Goal: Information Seeking & Learning: Learn about a topic

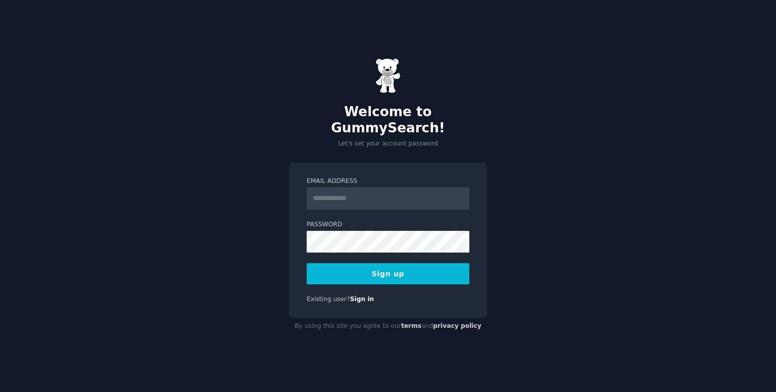
click at [387, 197] on input "Email Address" at bounding box center [388, 198] width 163 height 22
type input "**********"
click at [337, 236] on form "**********" at bounding box center [388, 231] width 163 height 108
drag, startPoint x: 346, startPoint y: 247, endPoint x: 283, endPoint y: 236, distance: 63.6
click at [283, 236] on div "**********" at bounding box center [388, 196] width 776 height 392
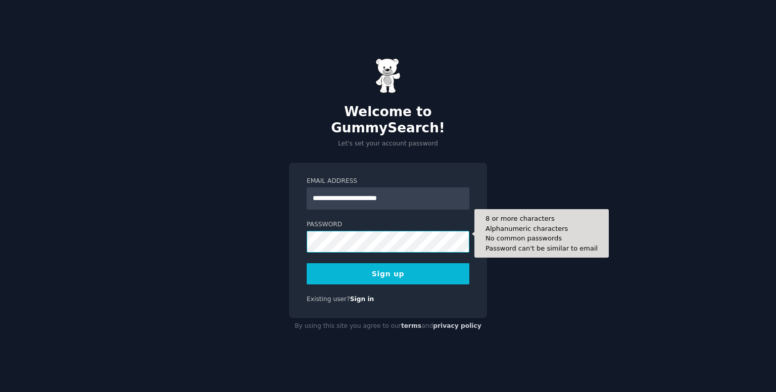
click at [307, 263] on button "Sign up" at bounding box center [388, 273] width 163 height 21
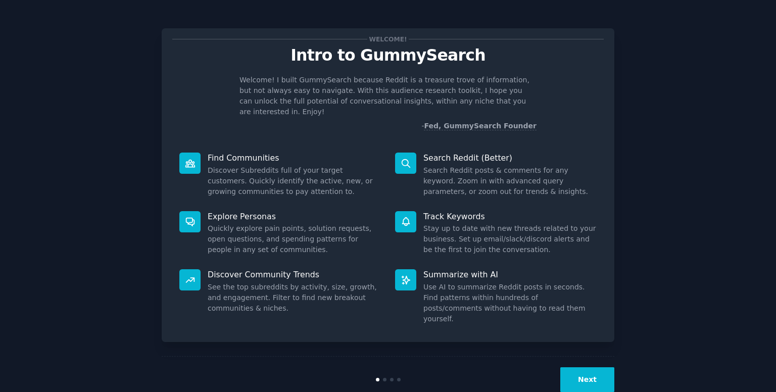
click at [586, 367] on button "Next" at bounding box center [587, 379] width 54 height 25
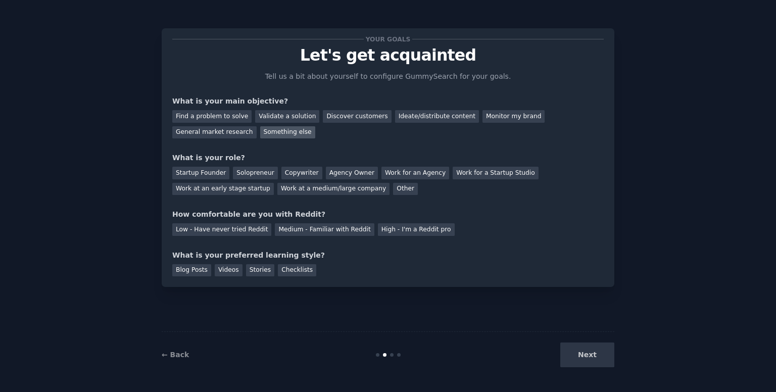
click at [260, 135] on div "Something else" at bounding box center [287, 132] width 55 height 13
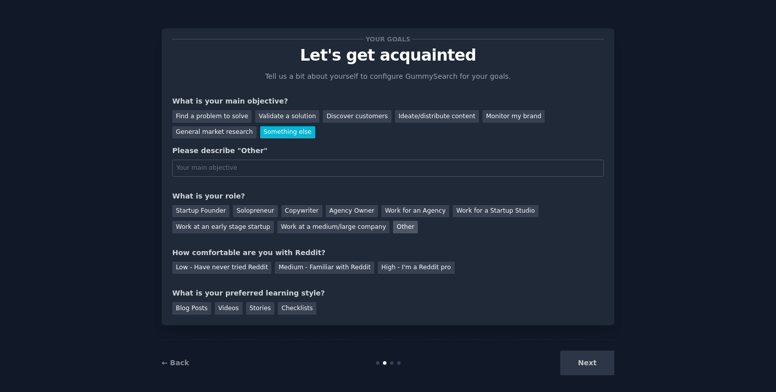
click at [393, 229] on div "Other" at bounding box center [405, 227] width 25 height 13
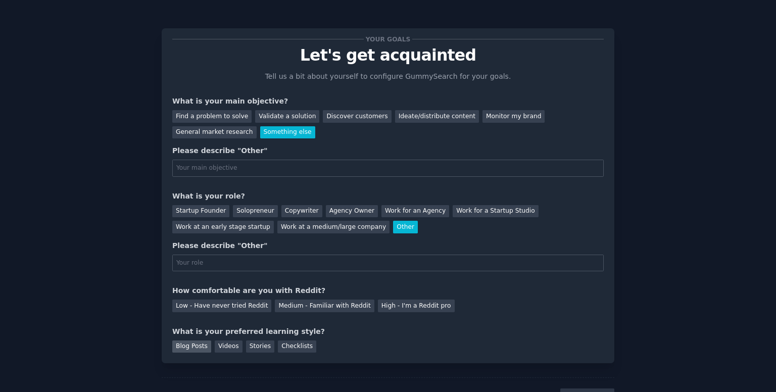
click at [180, 346] on div "Blog Posts" at bounding box center [191, 346] width 39 height 13
click at [234, 307] on div "Low - Have never tried Reddit" at bounding box center [221, 306] width 99 height 13
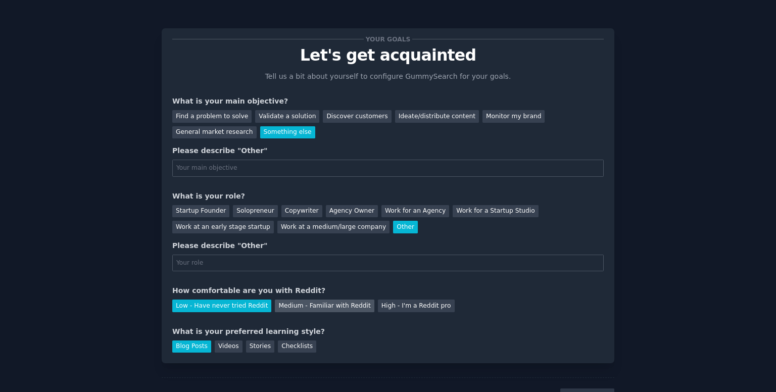
click at [275, 307] on div "Medium - Familiar with Reddit" at bounding box center [324, 306] width 99 height 13
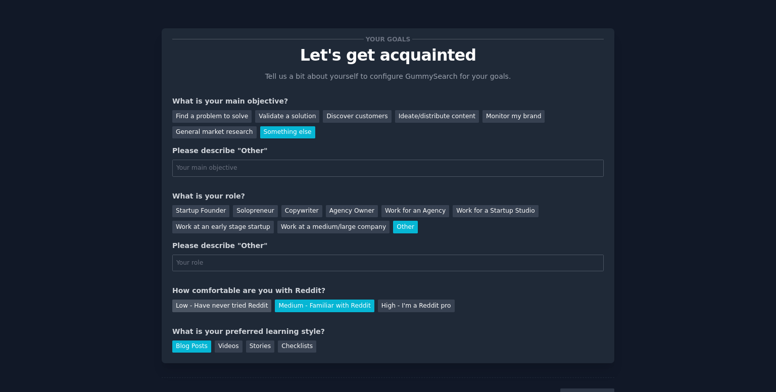
click at [240, 302] on div "Low - Have never tried Reddit" at bounding box center [221, 306] width 99 height 13
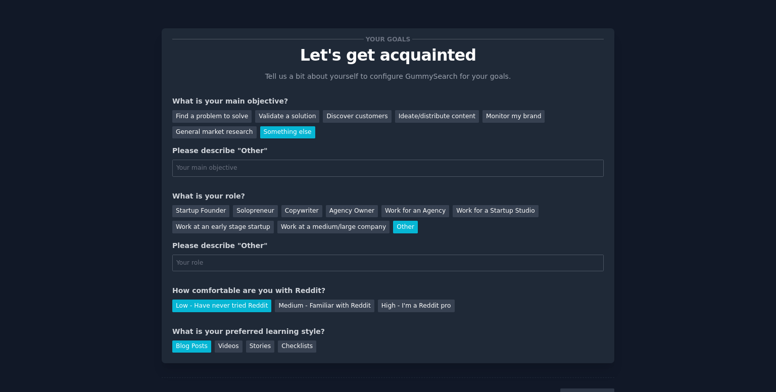
scroll to position [45, 0]
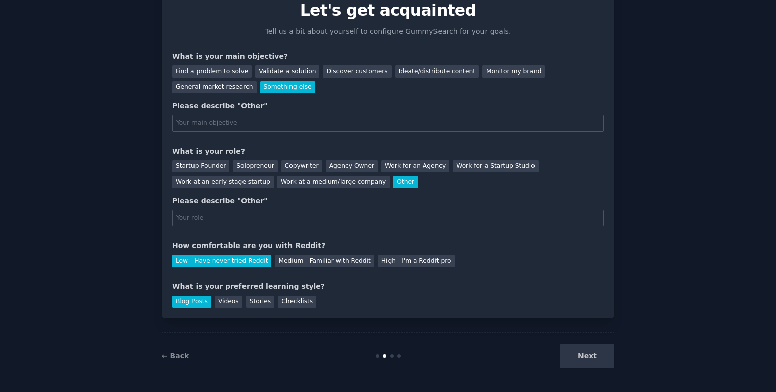
click at [585, 357] on div "Next" at bounding box center [538, 355] width 151 height 25
click at [250, 167] on div "Solopreneur" at bounding box center [255, 166] width 44 height 13
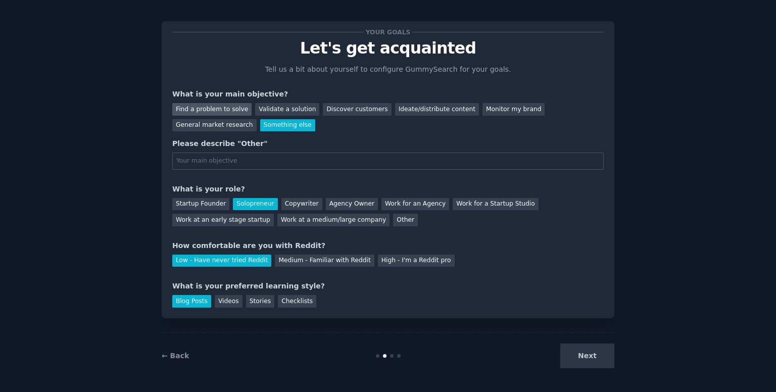
click at [209, 113] on div "Find a problem to solve" at bounding box center [211, 109] width 79 height 13
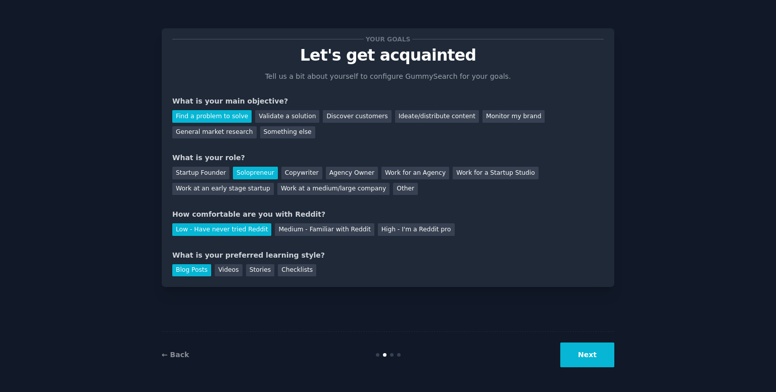
click at [574, 346] on button "Next" at bounding box center [587, 354] width 54 height 25
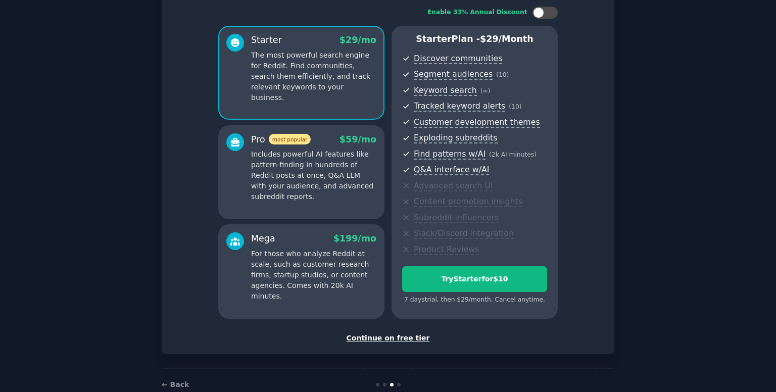
scroll to position [64, 0]
click at [373, 340] on div "Continue on free tier" at bounding box center [387, 338] width 431 height 11
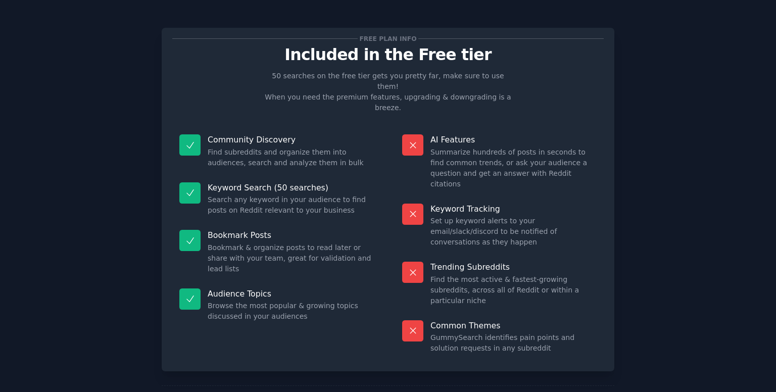
scroll to position [1, 0]
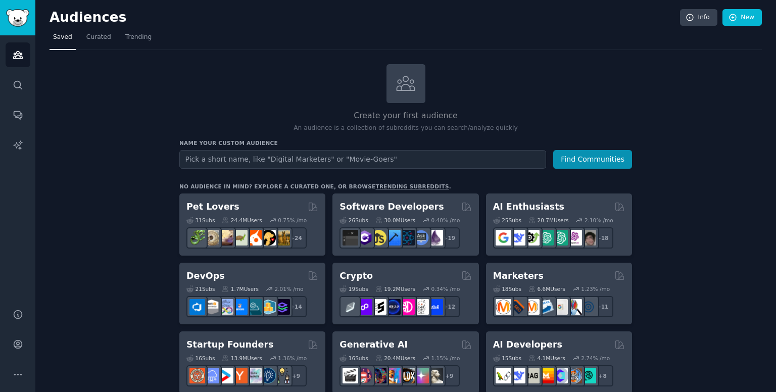
click at [541, 115] on h2 "Create your first audience" at bounding box center [405, 116] width 453 height 13
click at [502, 117] on h2 "Create your first audience" at bounding box center [405, 116] width 453 height 13
click at [109, 36] on link "Curated" at bounding box center [99, 39] width 32 height 21
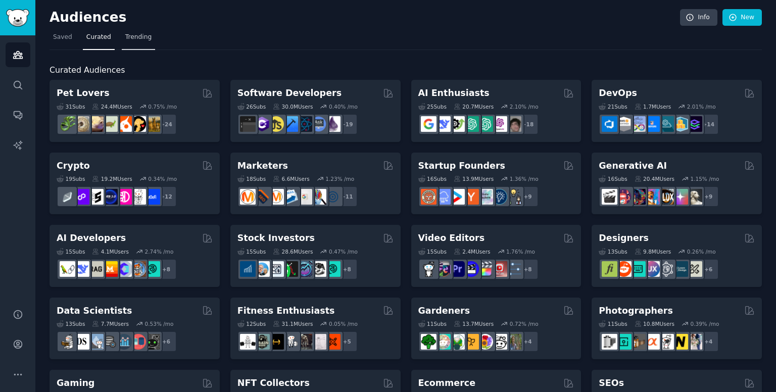
click at [125, 37] on span "Trending" at bounding box center [138, 37] width 26 height 9
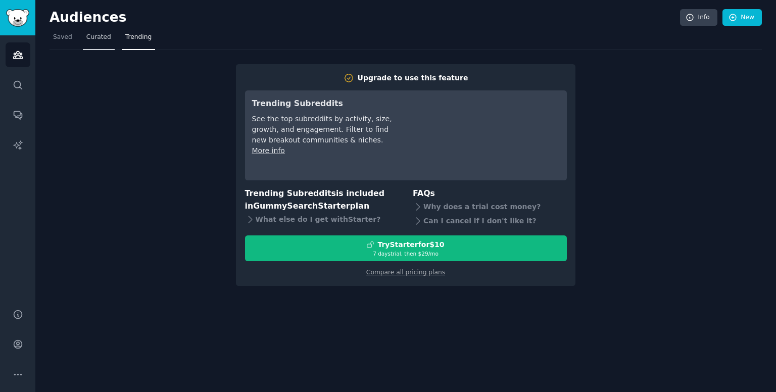
click at [98, 37] on span "Curated" at bounding box center [98, 37] width 25 height 9
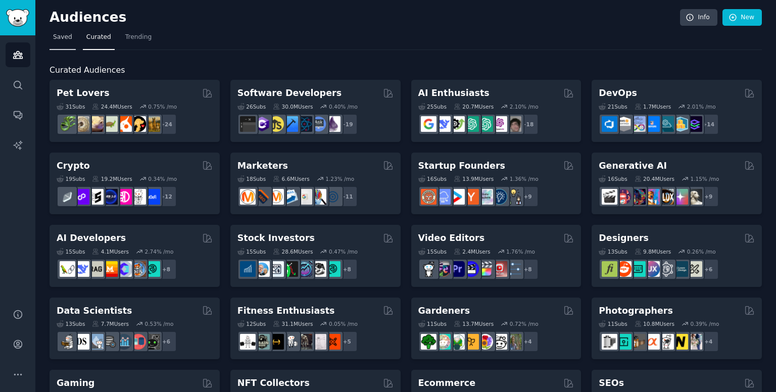
click at [62, 33] on span "Saved" at bounding box center [62, 37] width 19 height 9
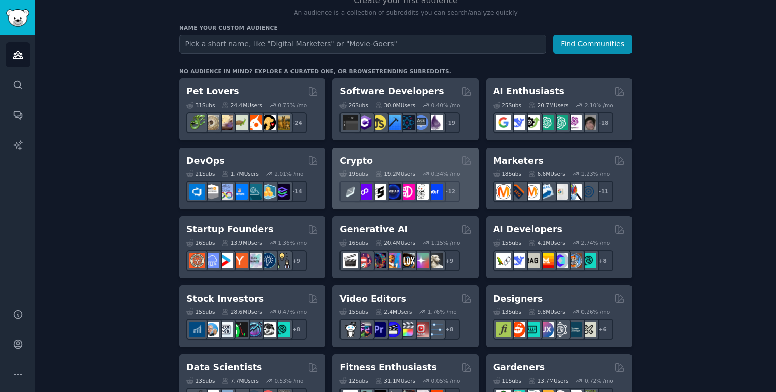
scroll to position [117, 0]
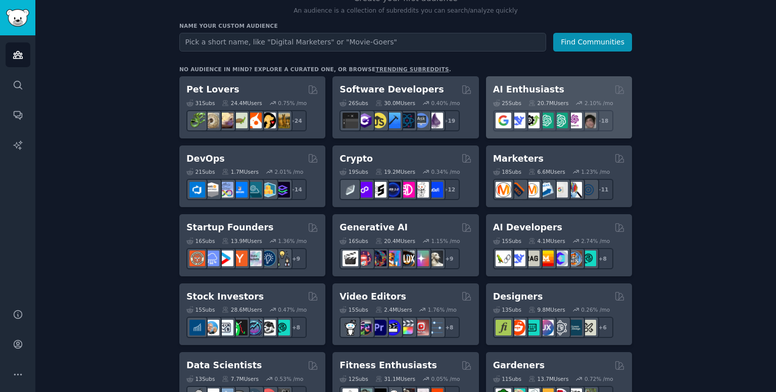
click at [528, 87] on h2 "AI Enthusiasts" at bounding box center [528, 89] width 71 height 13
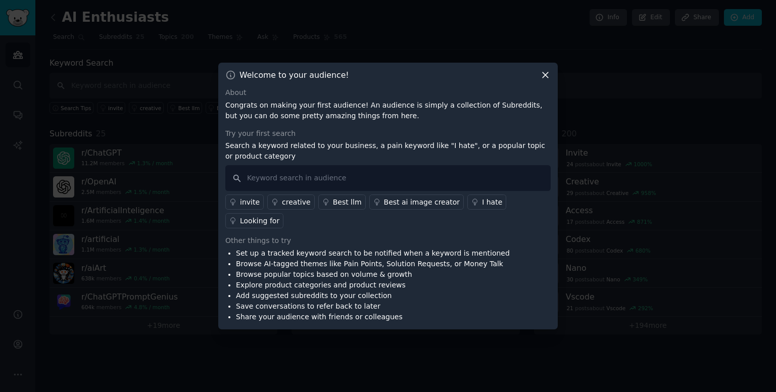
click at [543, 80] on icon at bounding box center [545, 75] width 11 height 11
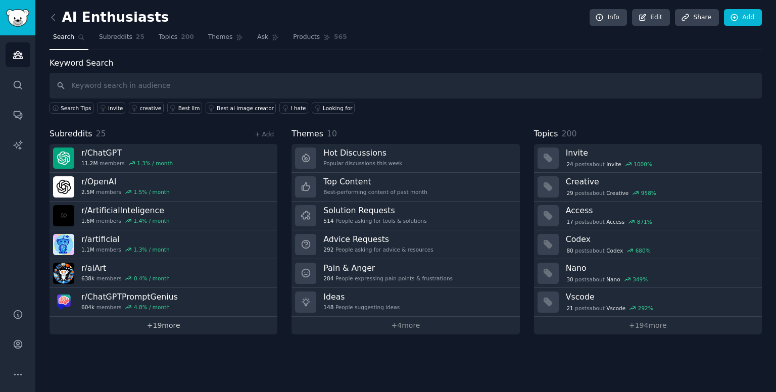
click at [172, 322] on link "+ 19 more" at bounding box center [163, 326] width 228 height 18
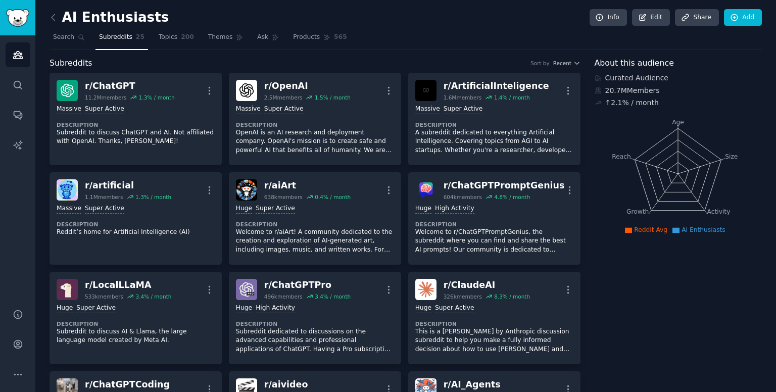
click at [172, 322] on dt "Description" at bounding box center [136, 323] width 158 height 7
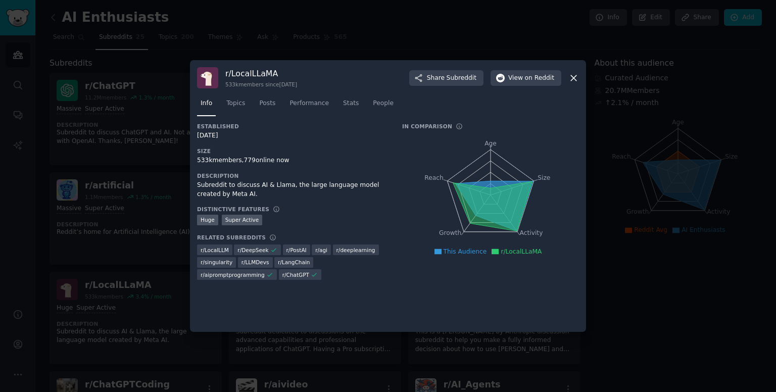
click at [574, 74] on icon at bounding box center [573, 78] width 11 height 11
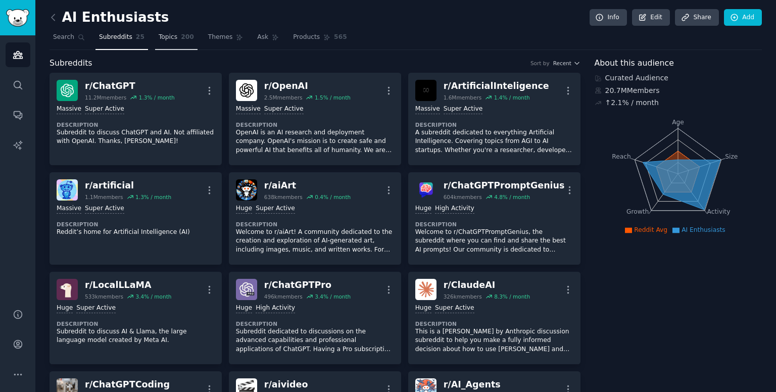
click at [166, 44] on link "Topics 200" at bounding box center [176, 39] width 42 height 21
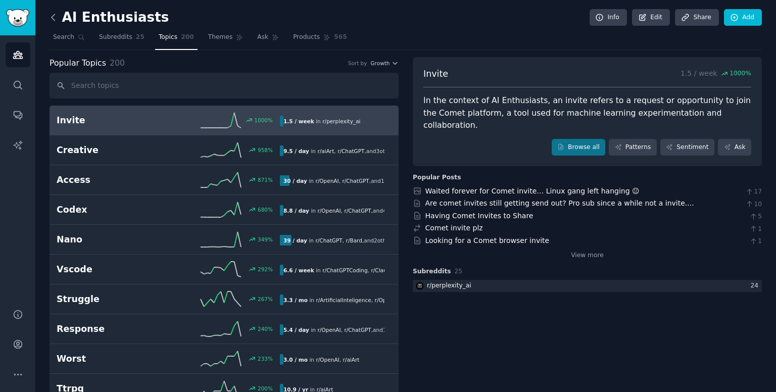
click at [56, 22] on icon at bounding box center [53, 17] width 11 height 11
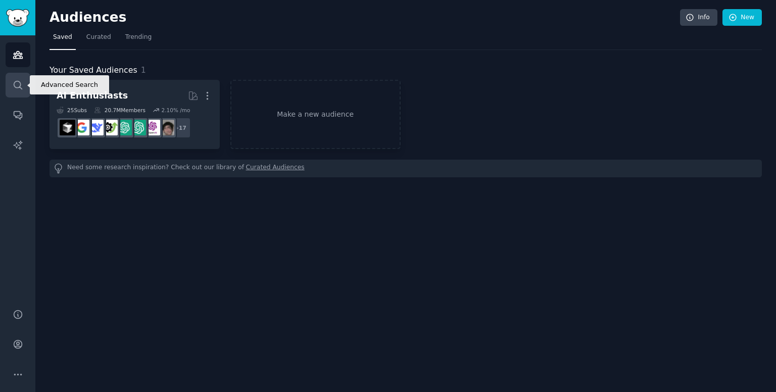
click at [20, 83] on icon "Sidebar" at bounding box center [18, 85] width 11 height 11
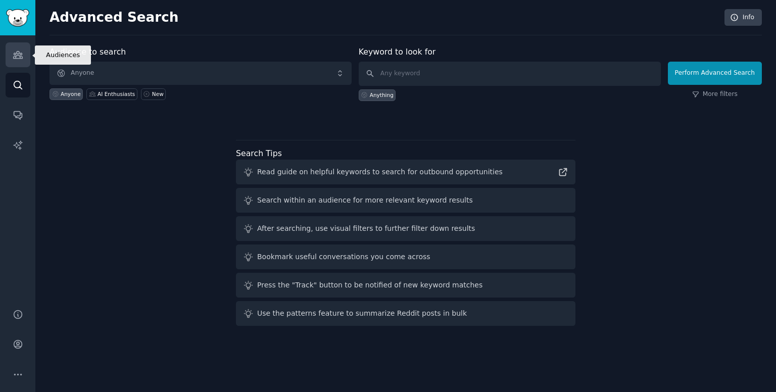
click at [24, 56] on link "Audiences" at bounding box center [18, 54] width 25 height 25
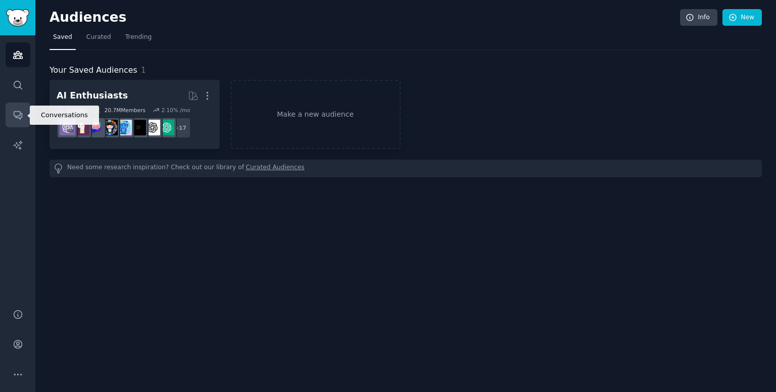
click at [28, 126] on link "Conversations" at bounding box center [18, 115] width 25 height 25
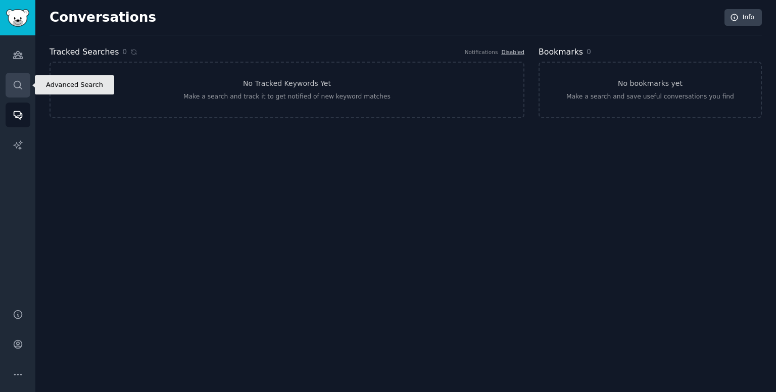
click at [13, 83] on icon "Sidebar" at bounding box center [18, 85] width 11 height 11
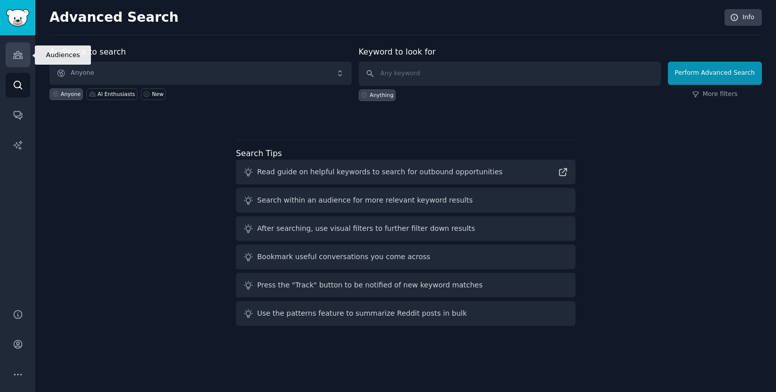
click at [15, 51] on icon "Sidebar" at bounding box center [18, 54] width 11 height 11
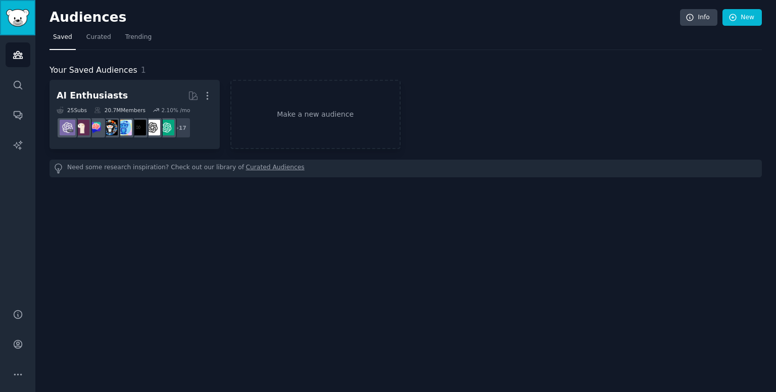
click at [22, 27] on link "Sidebar" at bounding box center [17, 17] width 35 height 35
click at [88, 41] on link "Curated" at bounding box center [99, 39] width 32 height 21
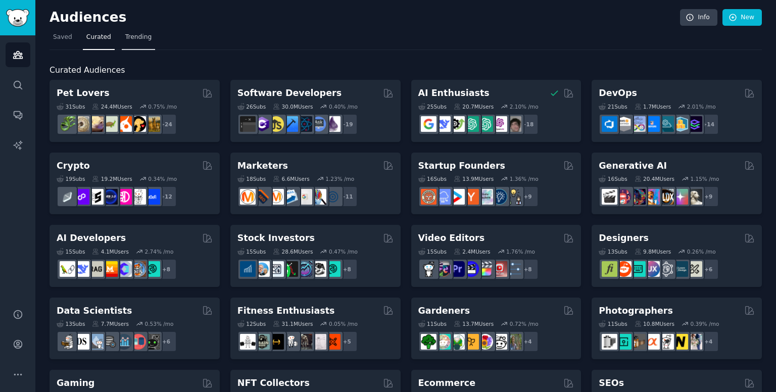
click at [133, 39] on span "Trending" at bounding box center [138, 37] width 26 height 9
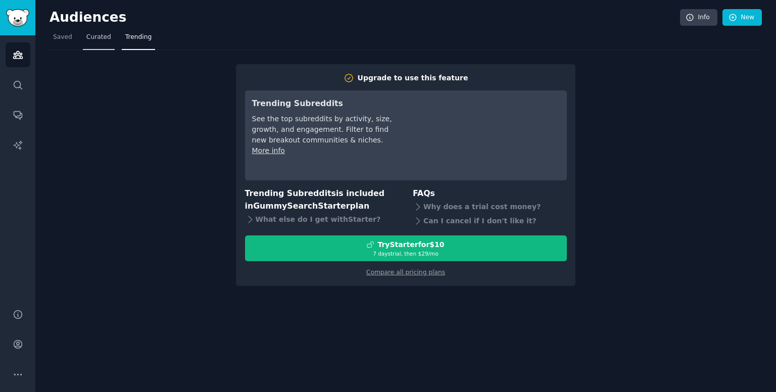
click at [83, 39] on link "Curated" at bounding box center [99, 39] width 32 height 21
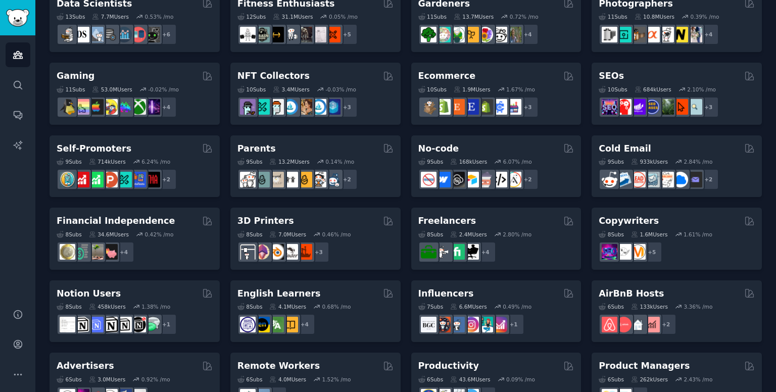
scroll to position [416, 0]
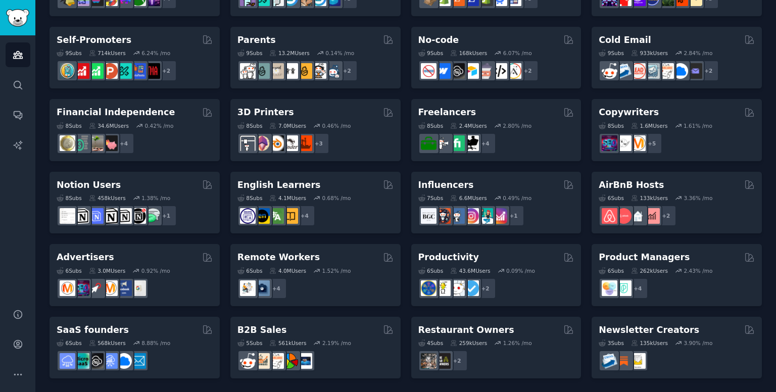
click at [393, 241] on div "Pet Lovers 31 Sub s 24.4M Users 0.75 % /mo + 24 Software Developers 26 Sub s 30…" at bounding box center [405, 21] width 712 height 714
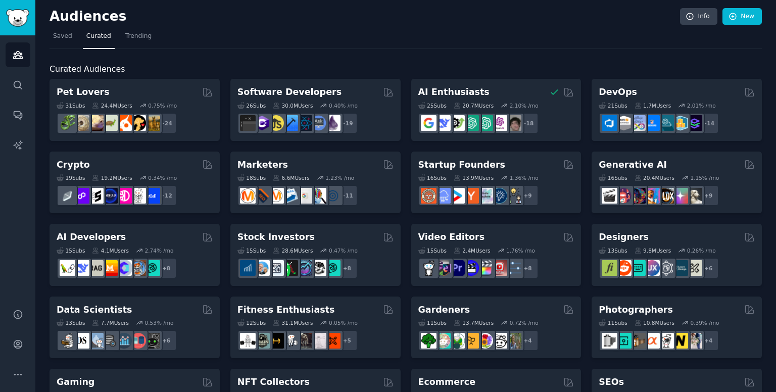
scroll to position [0, 0]
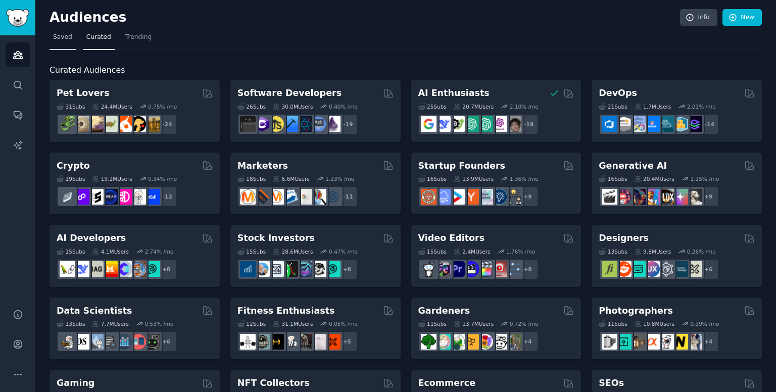
click at [65, 32] on link "Saved" at bounding box center [62, 39] width 26 height 21
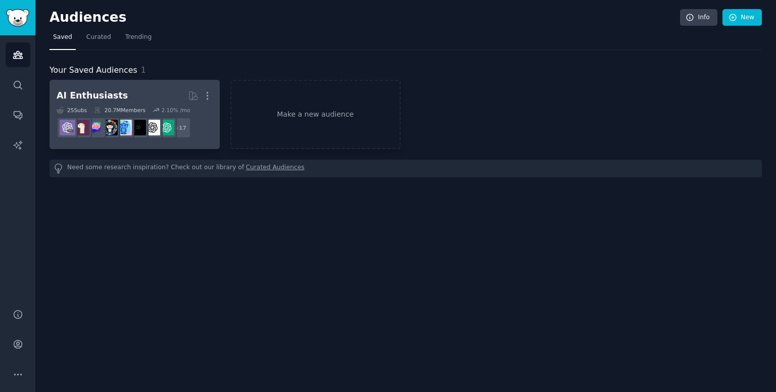
click at [130, 95] on h2 "AI Enthusiasts More" at bounding box center [135, 96] width 156 height 18
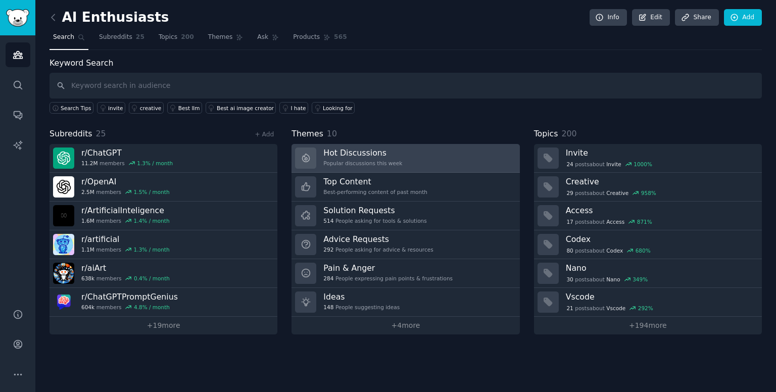
click at [388, 147] on h3 "Hot Discussions" at bounding box center [362, 152] width 79 height 11
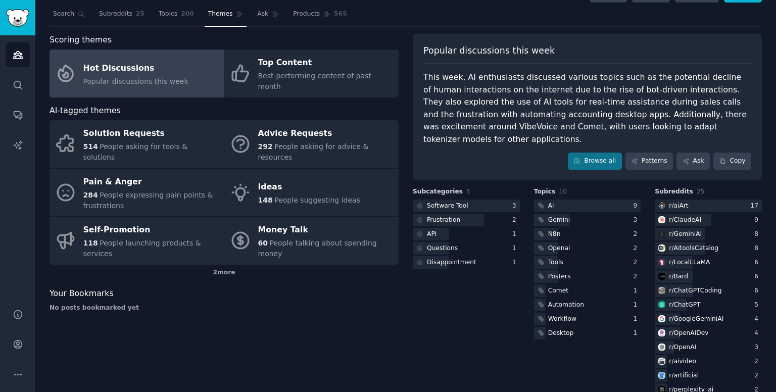
scroll to position [20, 0]
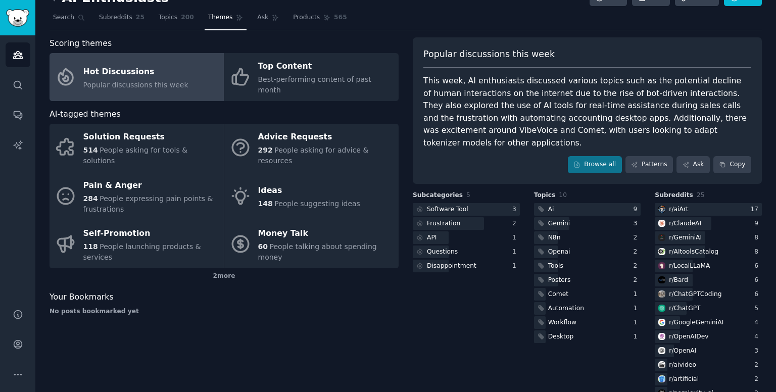
drag, startPoint x: 507, startPoint y: 308, endPoint x: 494, endPoint y: 290, distance: 22.0
click at [494, 290] on div "Subcategories 5 Software Tool 3 Frustration 2 API 1 Questions 1 Disappointment 1" at bounding box center [466, 374] width 107 height 366
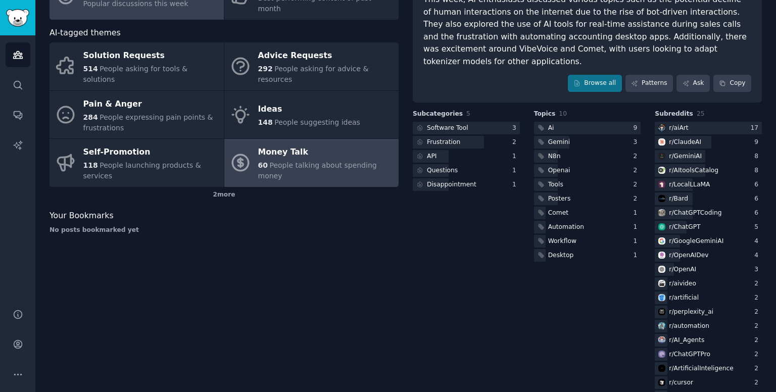
scroll to position [107, 0]
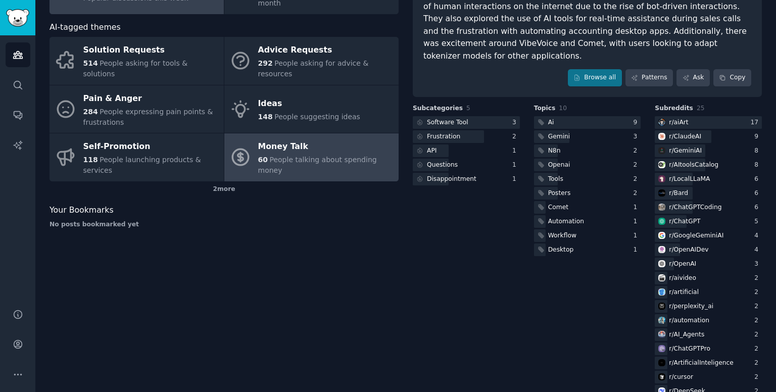
click at [361, 235] on div "Scoring themes Hot Discussions Popular discussions this week Top Content Best-p…" at bounding box center [223, 211] width 349 height 520
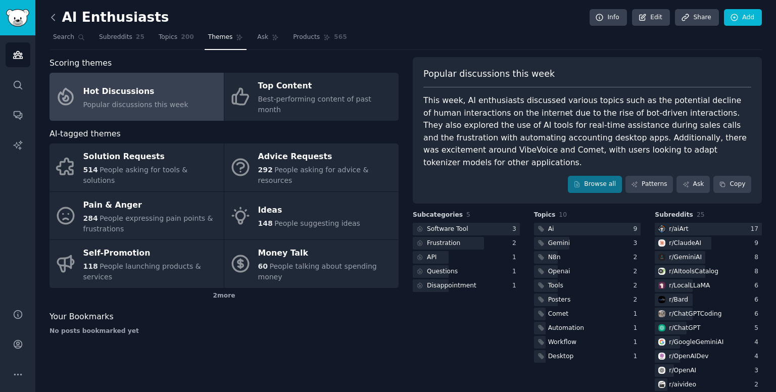
click at [51, 16] on icon at bounding box center [53, 17] width 11 height 11
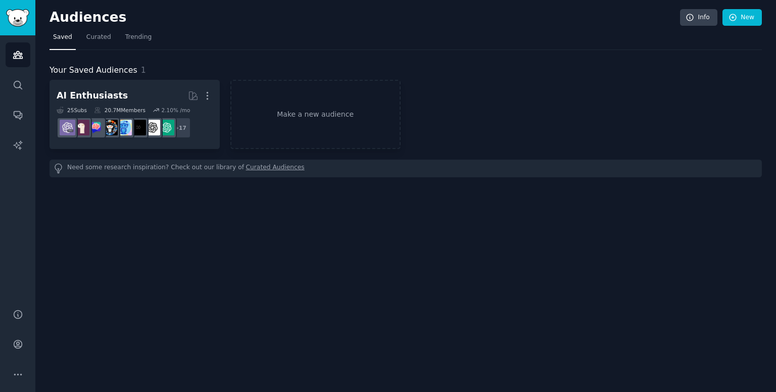
click at [494, 291] on div "Audiences Info New Saved Curated Trending Your Saved Audiences 1 AI Enthusiasts…" at bounding box center [405, 196] width 740 height 392
click at [252, 169] on link "Curated Audiences" at bounding box center [275, 168] width 59 height 11
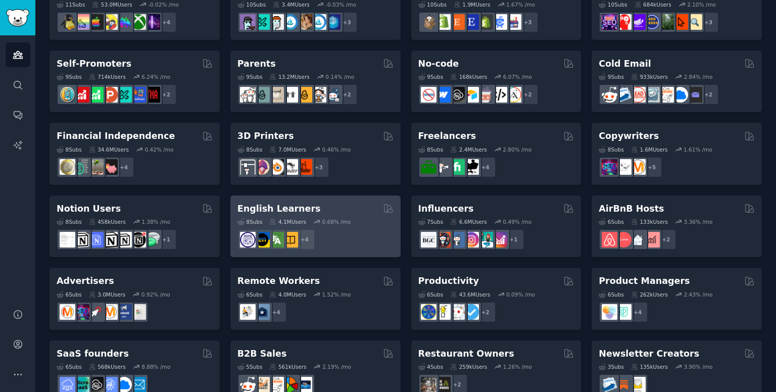
scroll to position [416, 0]
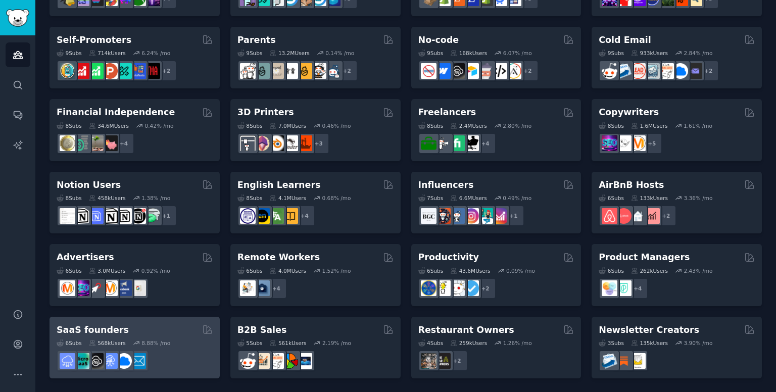
click at [133, 324] on div "SaaS founders" at bounding box center [135, 330] width 156 height 13
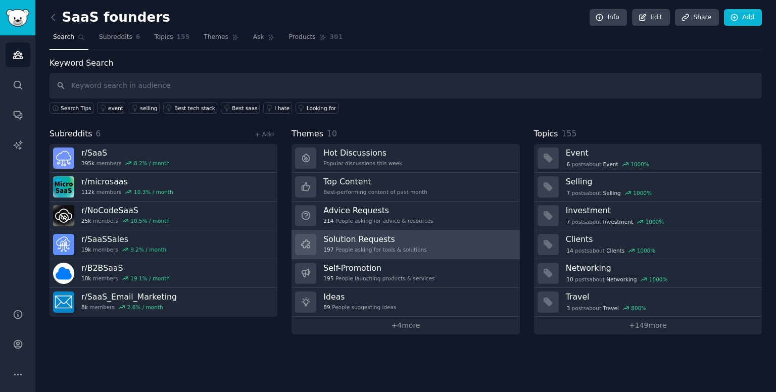
click at [384, 246] on div "197 People asking for tools & solutions" at bounding box center [374, 249] width 103 height 7
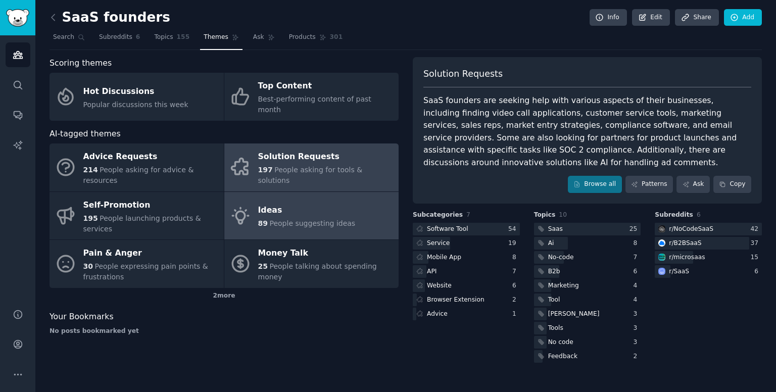
click at [347, 192] on link "Ideas 89 People suggesting ideas" at bounding box center [311, 216] width 174 height 48
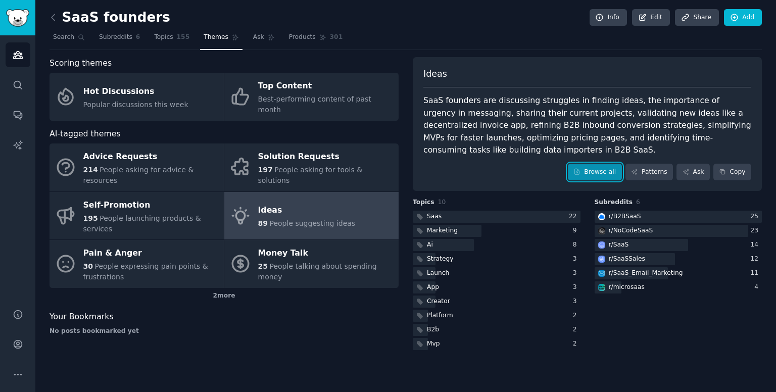
click at [617, 171] on link "Browse all" at bounding box center [595, 172] width 54 height 17
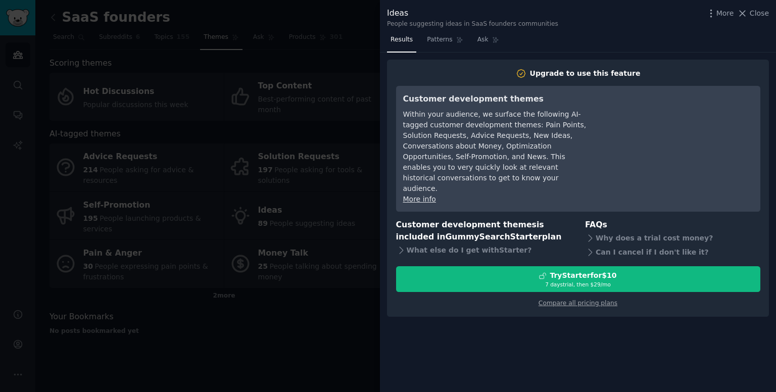
click at [333, 334] on div at bounding box center [388, 196] width 776 height 392
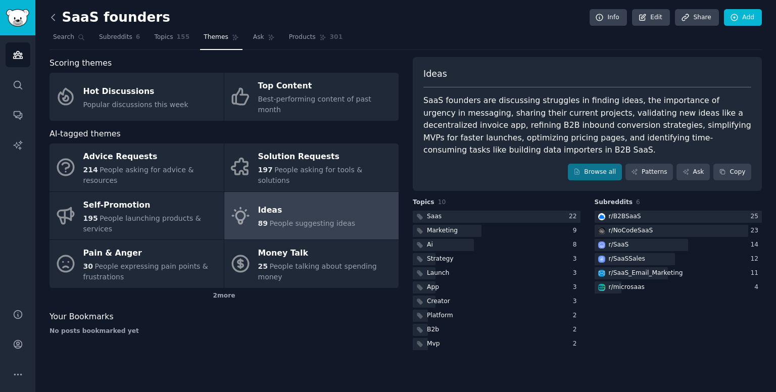
click at [57, 19] on icon at bounding box center [53, 17] width 11 height 11
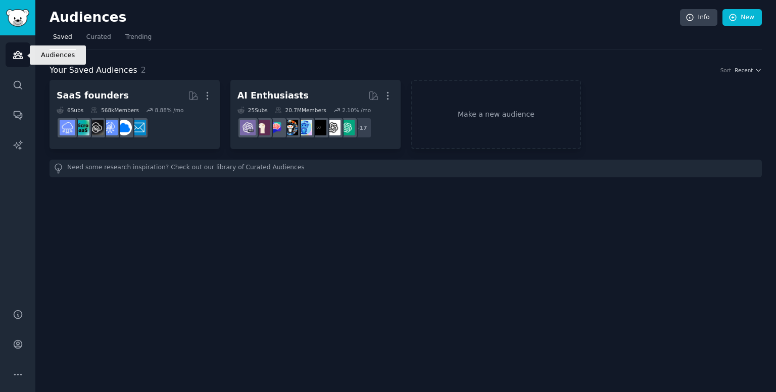
click at [28, 57] on link "Audiences" at bounding box center [18, 54] width 25 height 25
click at [53, 41] on link "Saved" at bounding box center [62, 39] width 26 height 21
click at [56, 41] on span "Saved" at bounding box center [62, 37] width 19 height 9
click at [86, 38] on span "Curated" at bounding box center [98, 37] width 25 height 9
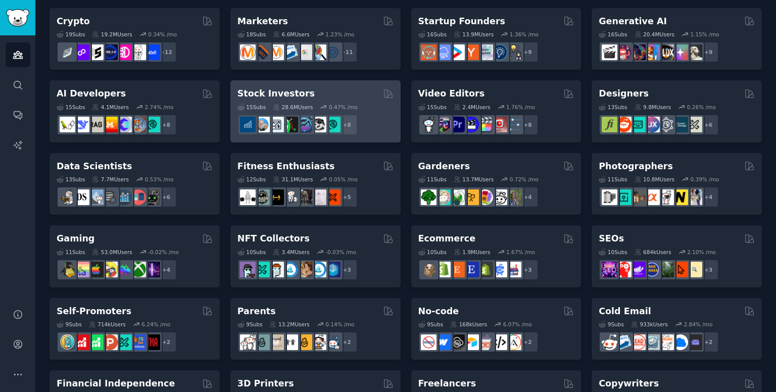
scroll to position [169, 0]
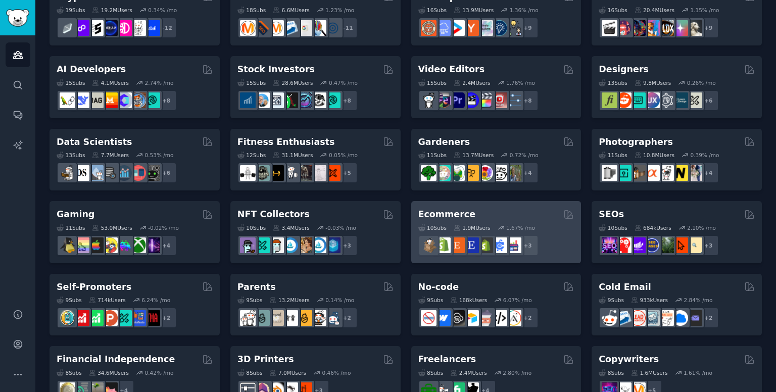
click at [434, 218] on h2 "Ecommerce" at bounding box center [447, 214] width 58 height 13
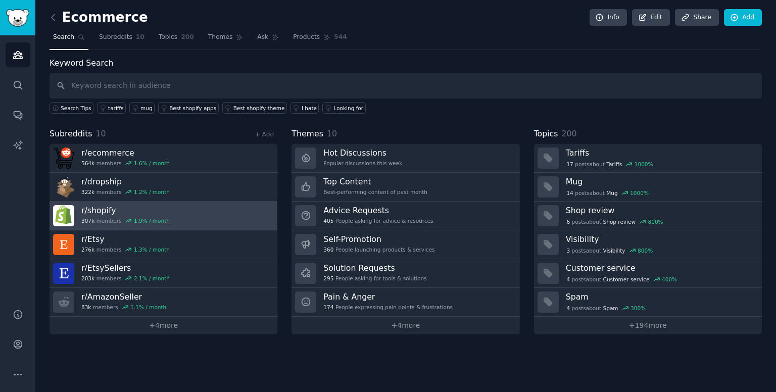
click at [125, 217] on icon at bounding box center [128, 220] width 7 height 7
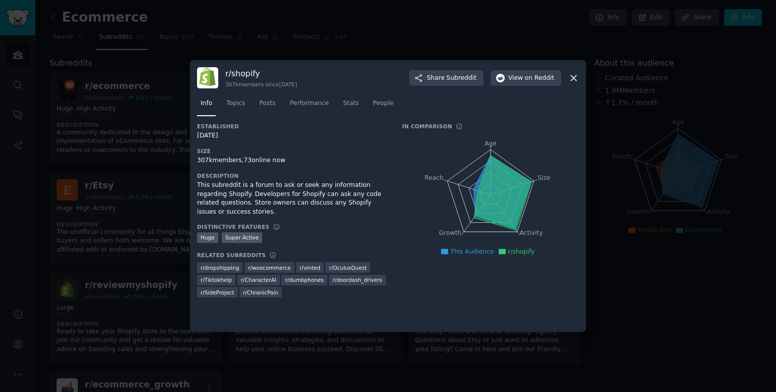
click at [493, 157] on icon at bounding box center [502, 192] width 58 height 73
click at [489, 155] on icon "Age Size Activity Growth Reach" at bounding box center [490, 194] width 177 height 127
click at [362, 177] on h3 "Description" at bounding box center [292, 175] width 191 height 7
click at [370, 193] on div "This subreddit is a forum to ask or seek any information regarding Shopify. Dev…" at bounding box center [292, 198] width 191 height 35
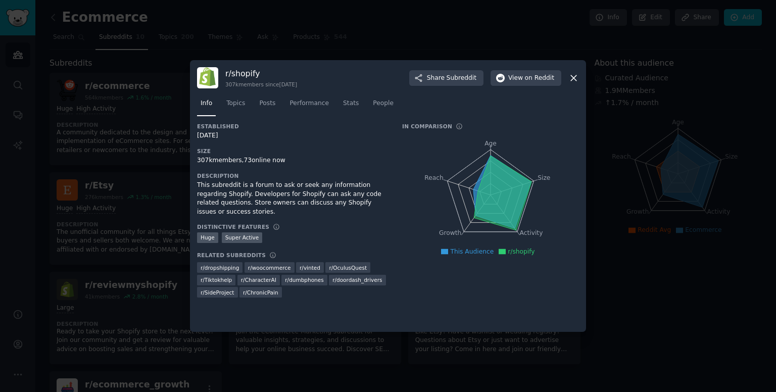
click at [378, 203] on div "This subreddit is a forum to ask or seek any information regarding Shopify. Dev…" at bounding box center [292, 198] width 191 height 35
click at [574, 76] on icon at bounding box center [574, 78] width 6 height 6
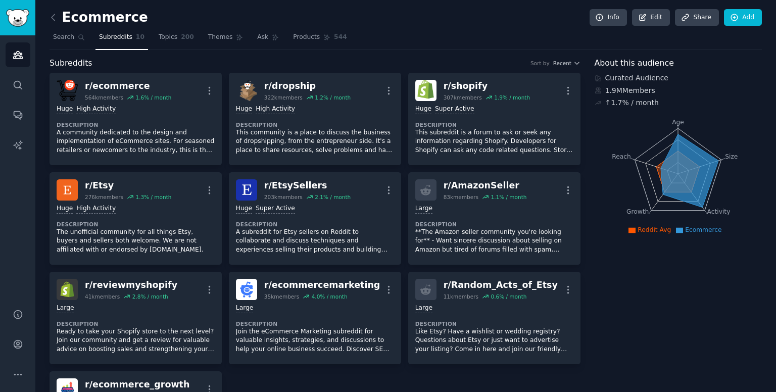
click at [55, 16] on icon at bounding box center [53, 17] width 11 height 11
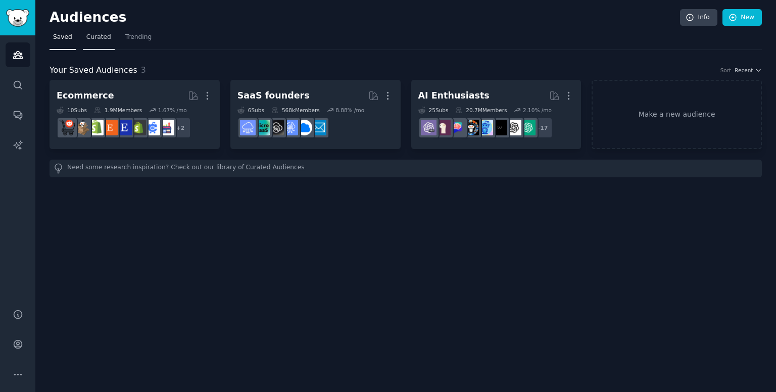
click at [89, 42] on link "Curated" at bounding box center [99, 39] width 32 height 21
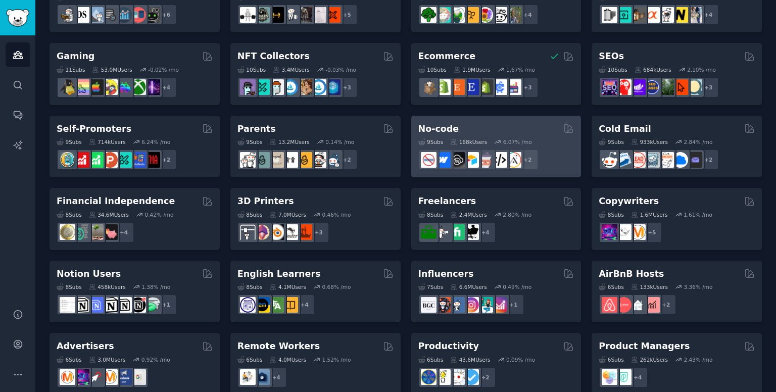
scroll to position [319, 0]
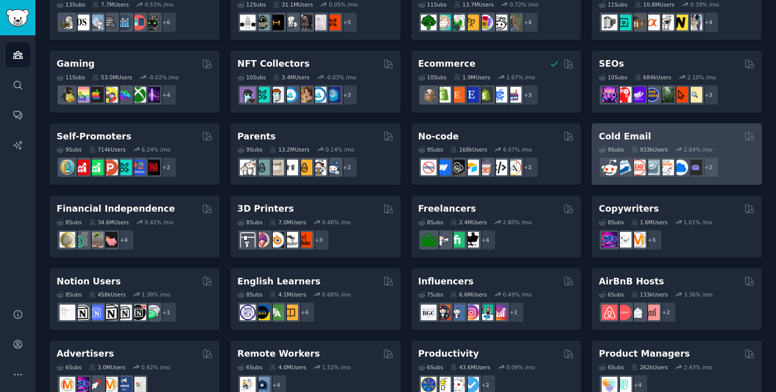
click at [663, 132] on div "Cold Email" at bounding box center [677, 136] width 156 height 13
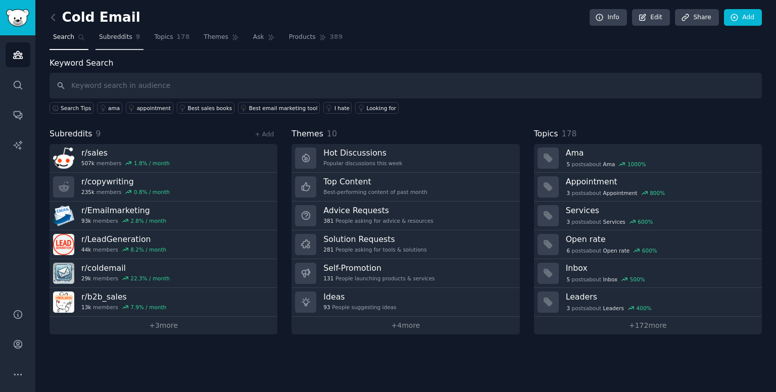
click at [101, 34] on span "Subreddits" at bounding box center [115, 37] width 33 height 9
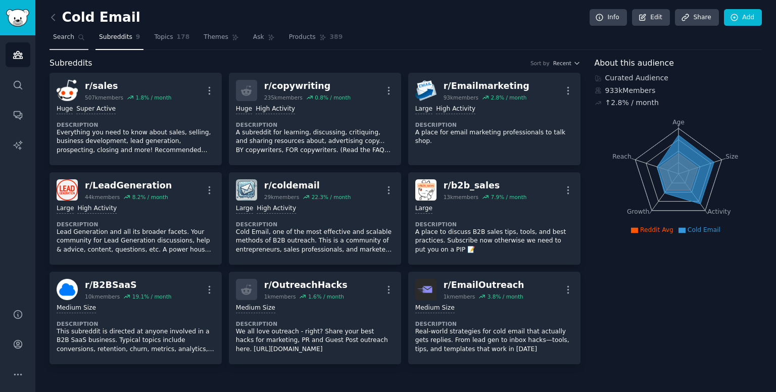
click at [80, 37] on icon at bounding box center [82, 38] width 6 height 6
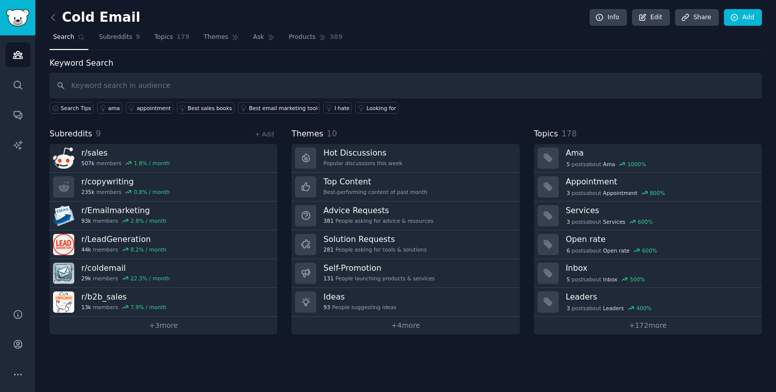
click at [80, 37] on icon at bounding box center [82, 38] width 6 height 6
click at [55, 18] on icon at bounding box center [53, 17] width 11 height 11
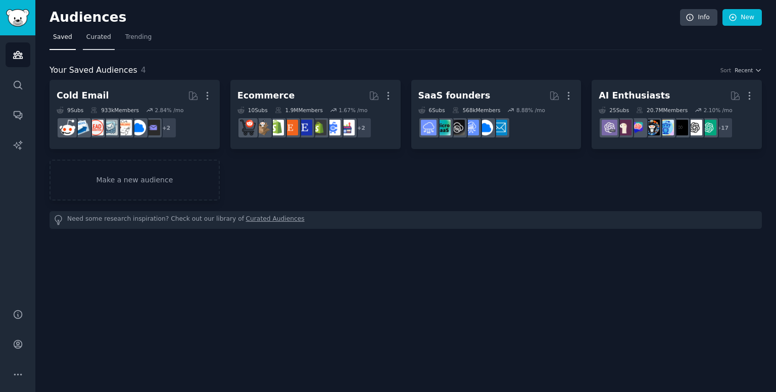
click at [87, 35] on span "Curated" at bounding box center [98, 37] width 25 height 9
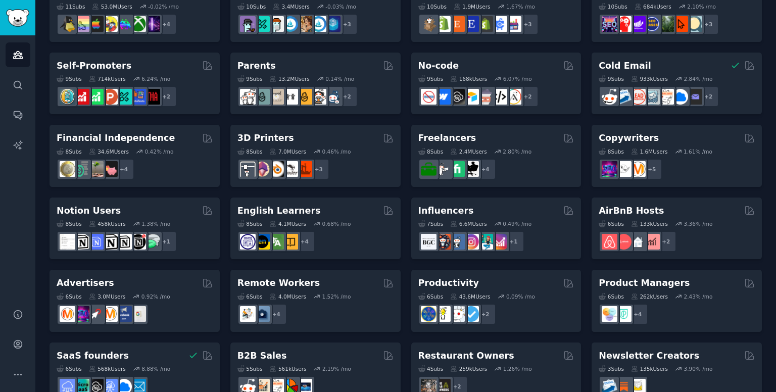
scroll to position [416, 0]
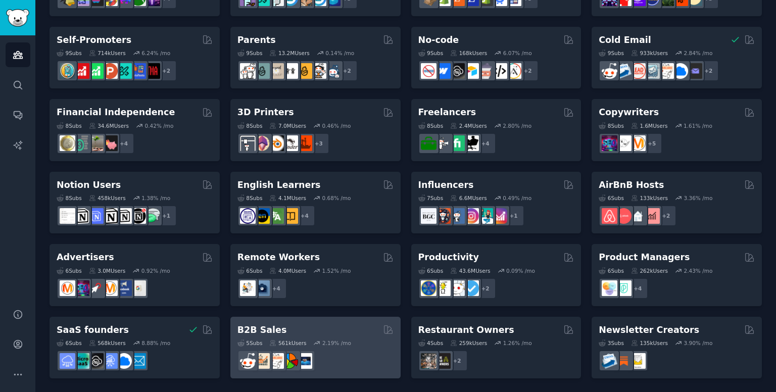
click at [325, 328] on div "B2B Sales" at bounding box center [315, 330] width 156 height 13
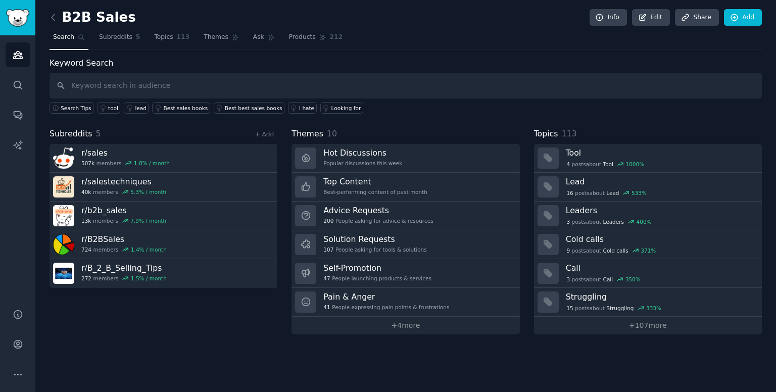
click at [59, 16] on link at bounding box center [55, 18] width 13 height 16
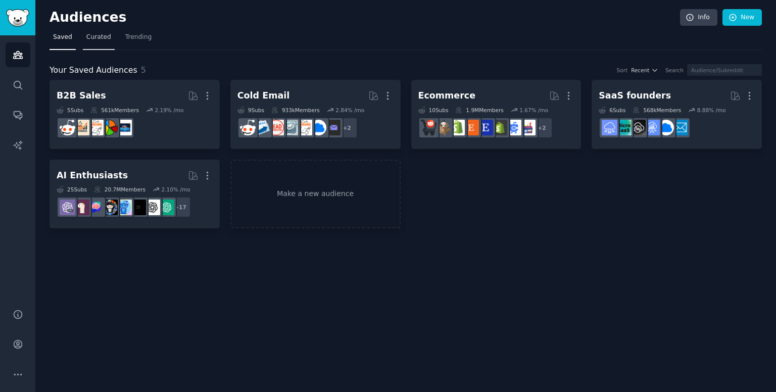
click at [89, 33] on span "Curated" at bounding box center [98, 37] width 25 height 9
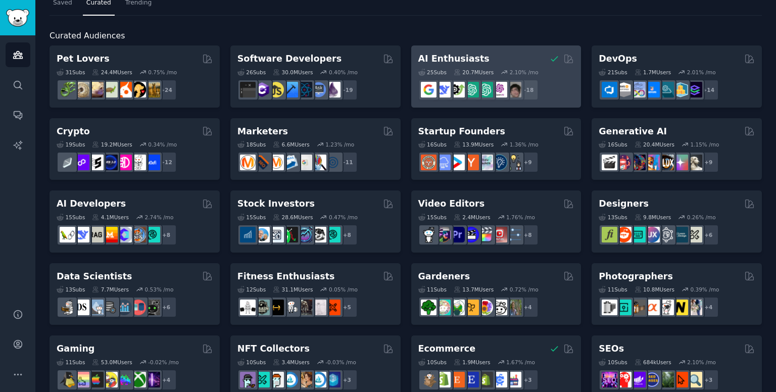
scroll to position [30, 0]
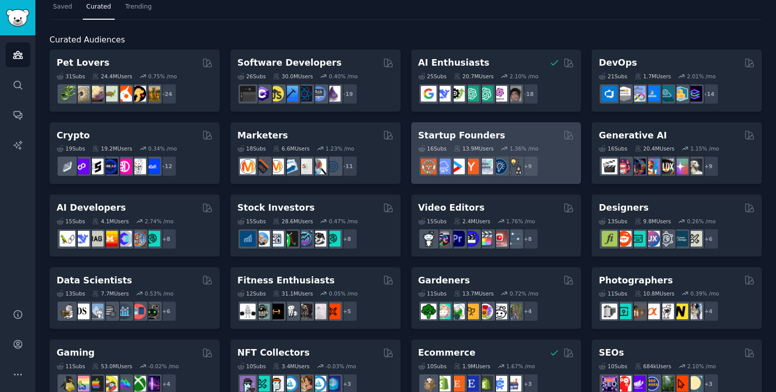
click at [496, 136] on div "Startup Founders" at bounding box center [496, 135] width 156 height 13
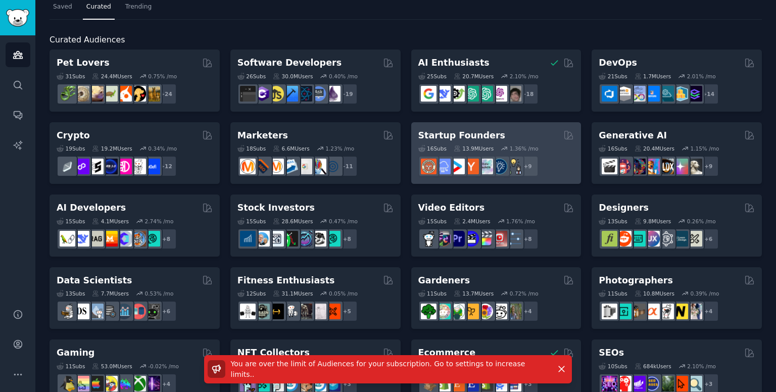
scroll to position [0, 0]
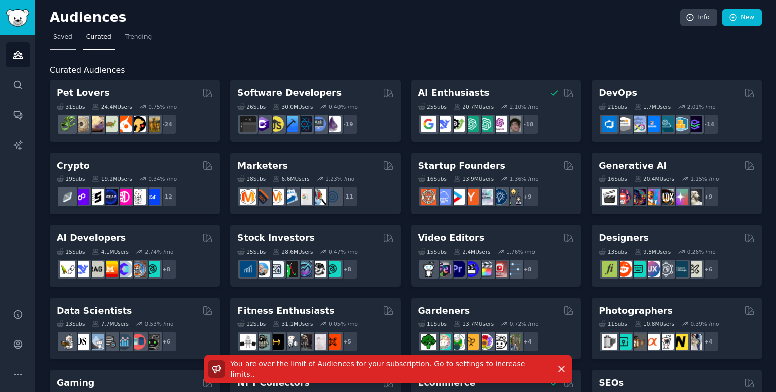
click at [71, 42] on link "Saved" at bounding box center [62, 39] width 26 height 21
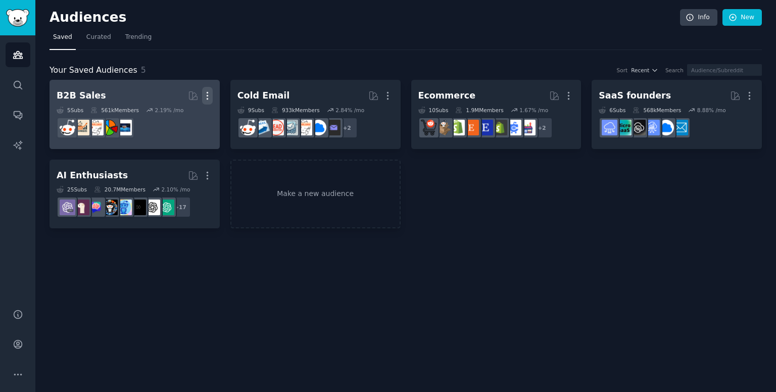
click at [209, 96] on icon "button" at bounding box center [207, 95] width 11 height 11
click at [174, 114] on p "Delete" at bounding box center [179, 117] width 23 height 11
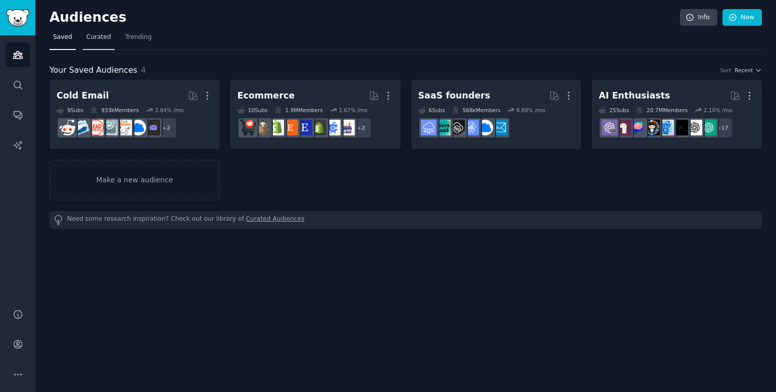
click at [102, 44] on link "Curated" at bounding box center [99, 39] width 32 height 21
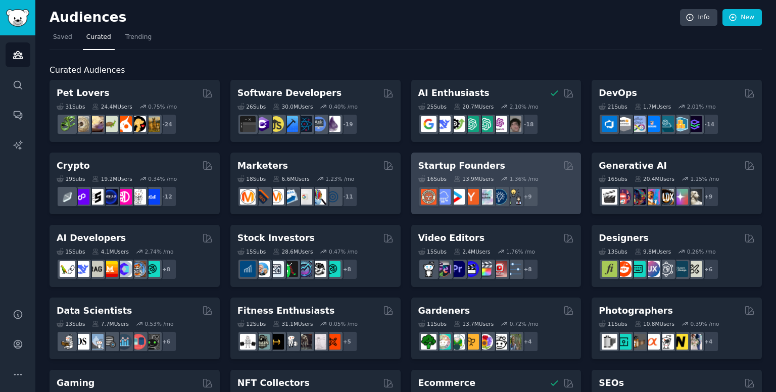
click at [510, 181] on div "1.36 % /mo" at bounding box center [524, 178] width 29 height 7
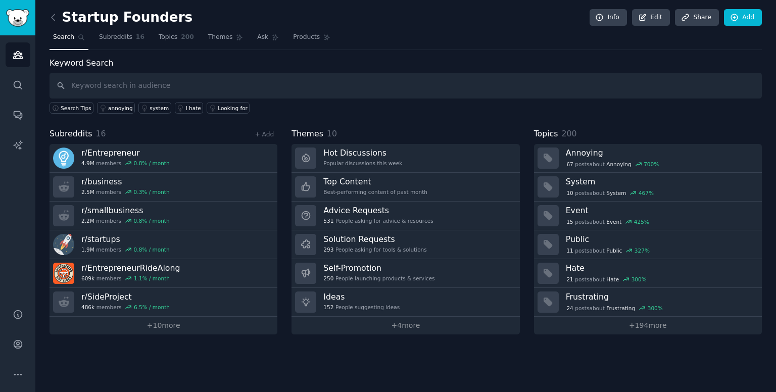
click at [233, 90] on input "text" at bounding box center [405, 86] width 712 height 26
click at [122, 35] on span "Subreddits" at bounding box center [115, 37] width 33 height 9
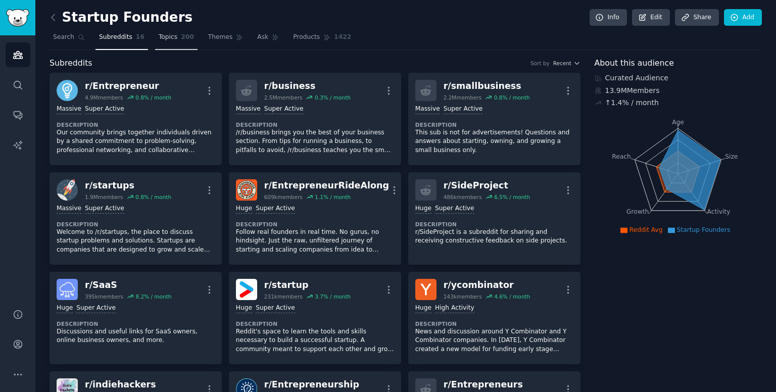
click at [164, 39] on span "Topics" at bounding box center [168, 37] width 19 height 9
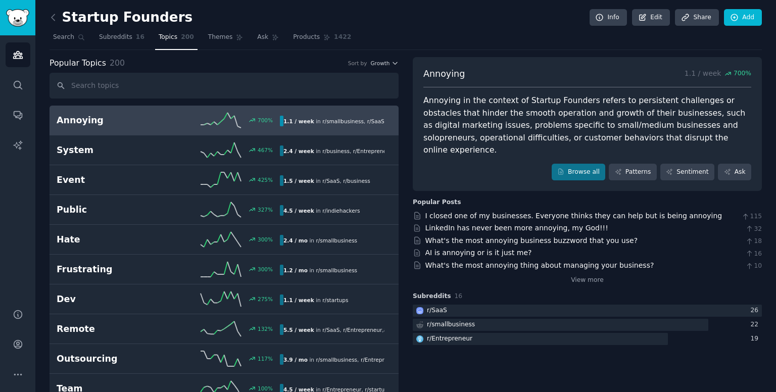
click at [143, 123] on h2 "Annoying" at bounding box center [113, 120] width 112 height 13
